Goal: Transaction & Acquisition: Purchase product/service

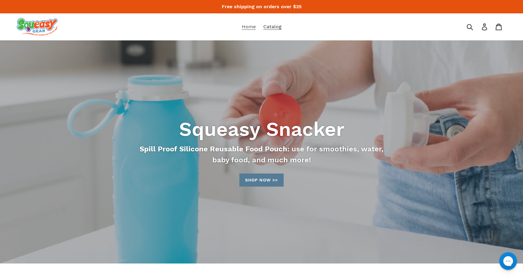
click at [276, 26] on span "Catalog" at bounding box center [272, 27] width 18 height 6
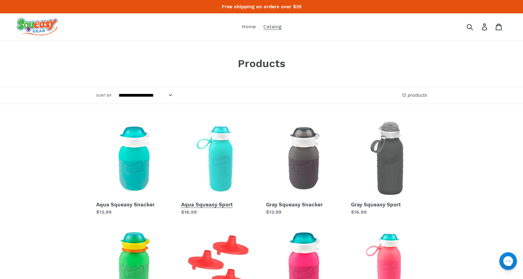
scroll to position [88, 0]
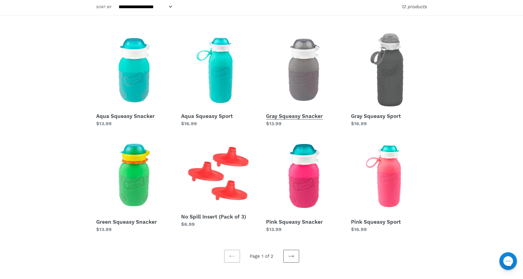
click at [304, 73] on link "Gray Squeasy Snacker" at bounding box center [304, 79] width 76 height 95
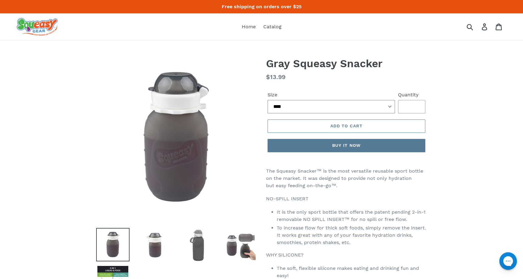
click at [383, 107] on select "**** ***** ******" at bounding box center [331, 106] width 127 height 13
click at [250, 247] on img at bounding box center [240, 244] width 33 height 33
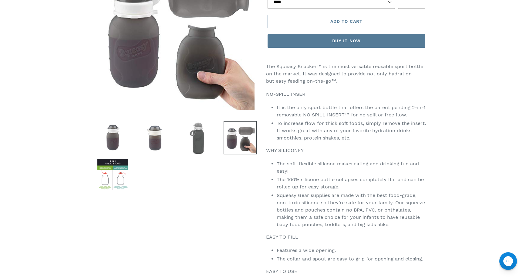
scroll to position [93, 0]
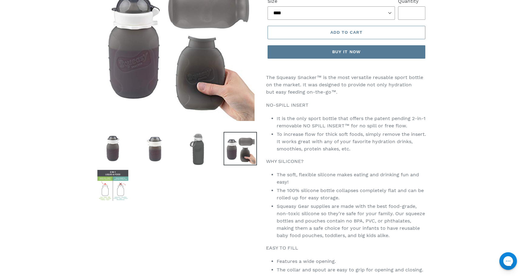
click at [122, 191] on img at bounding box center [112, 184] width 33 height 33
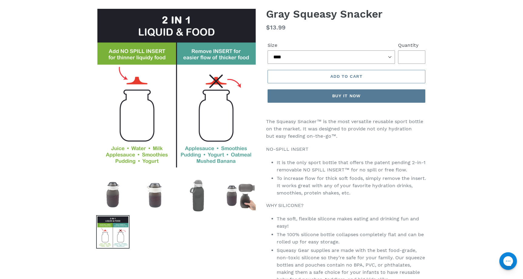
scroll to position [48, 0]
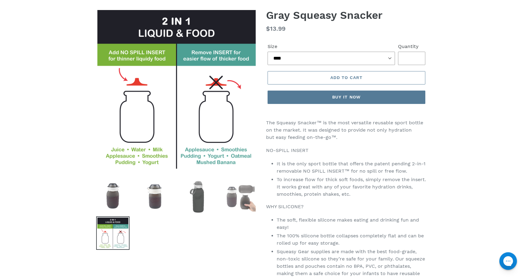
click at [233, 205] on img at bounding box center [240, 195] width 33 height 33
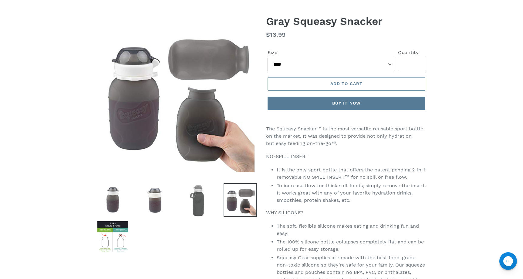
scroll to position [36, 0]
